Goal: Information Seeking & Learning: Learn about a topic

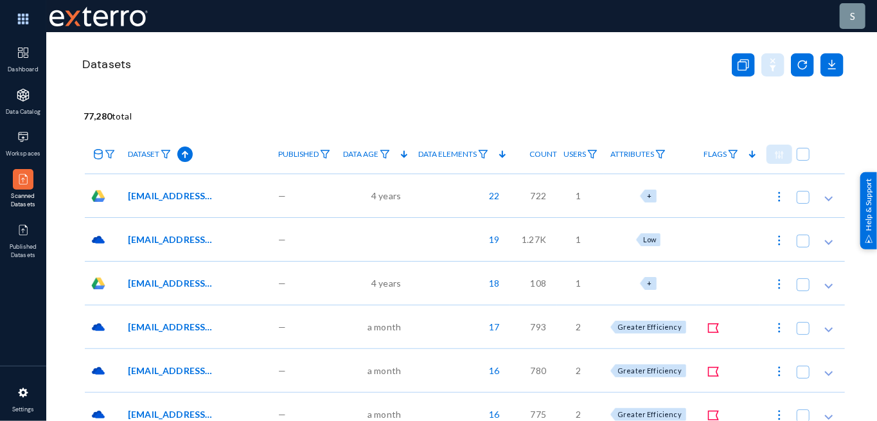
click at [188, 210] on div "[EMAIL_ADDRESS][URL][DOMAIN_NAME] Test Data(AI)/Regex Test Data_2-20210517T1354…" at bounding box center [196, 196] width 150 height 44
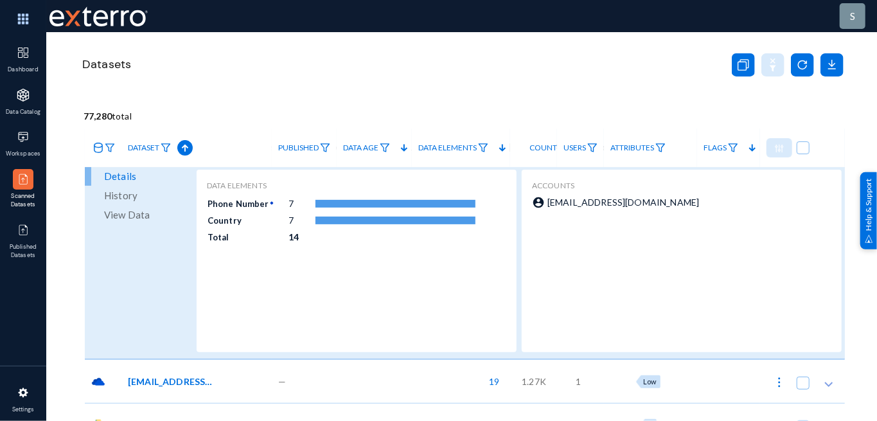
scroll to position [85, 0]
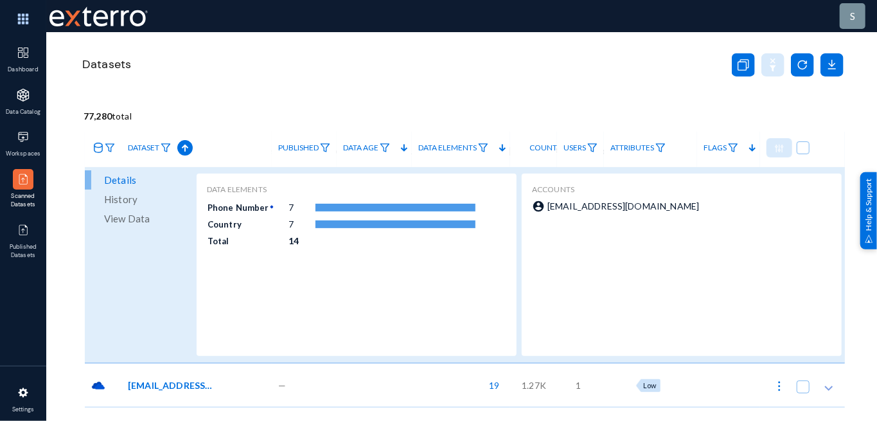
click at [406, 201] on td at bounding box center [396, 207] width 162 height 17
click at [317, 253] on div "Data Elements Phone Number 7 Country 7 Total 14" at bounding box center [357, 265] width 300 height 162
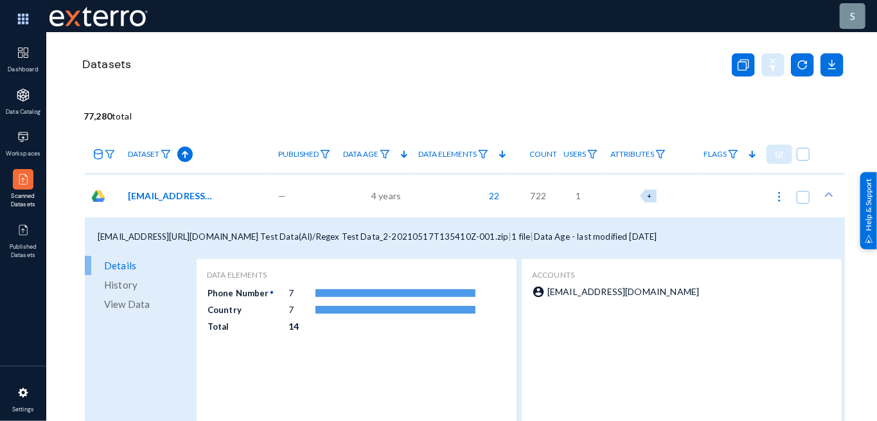
click at [327, 253] on div "fusion3@exterro.biz/Kraken Test Data(AI)/Regex Test Data_2-20210517T135410Z-001…" at bounding box center [465, 236] width 760 height 39
click at [333, 225] on div "fusion3@exterro.biz/Kraken Test Data(AI)/Regex Test Data_2-20210517T135410Z-001…" at bounding box center [465, 236] width 760 height 39
click at [775, 198] on img at bounding box center [779, 196] width 13 height 13
checkbox input "true"
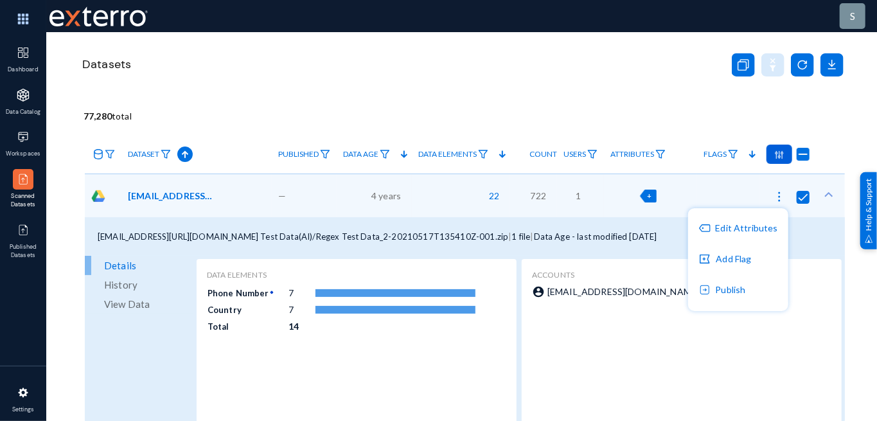
click at [652, 201] on div at bounding box center [438, 210] width 877 height 421
click at [649, 195] on span "+" at bounding box center [649, 196] width 4 height 8
click at [612, 90] on div "Datasets" at bounding box center [462, 80] width 765 height 96
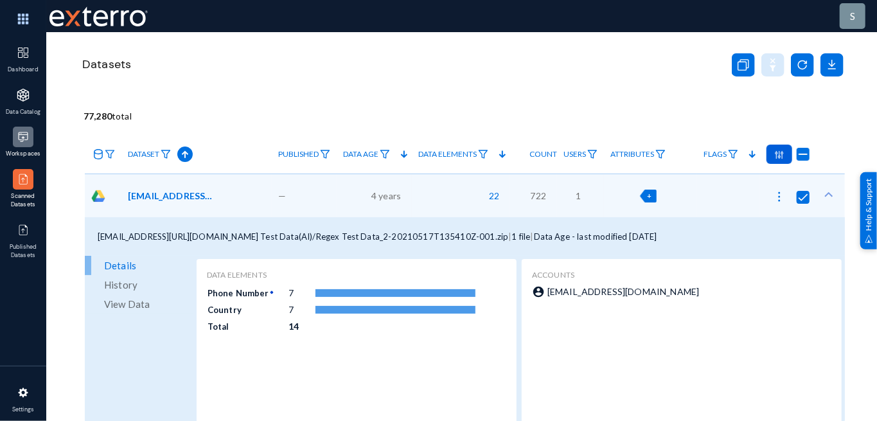
click at [21, 139] on img at bounding box center [23, 136] width 13 height 13
